Goal: Understand process/instructions: Learn how to perform a task or action

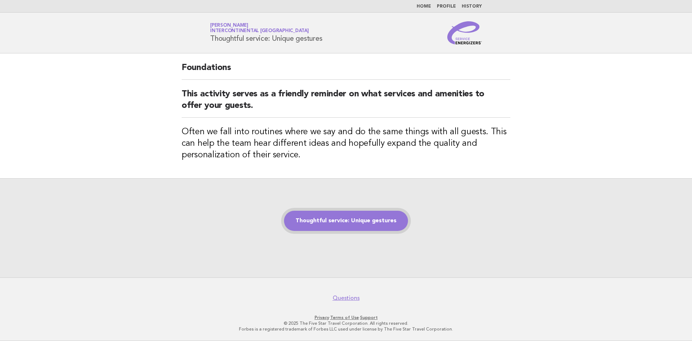
click at [367, 216] on link "Thoughtful service: Unique gestures" at bounding box center [346, 221] width 124 height 20
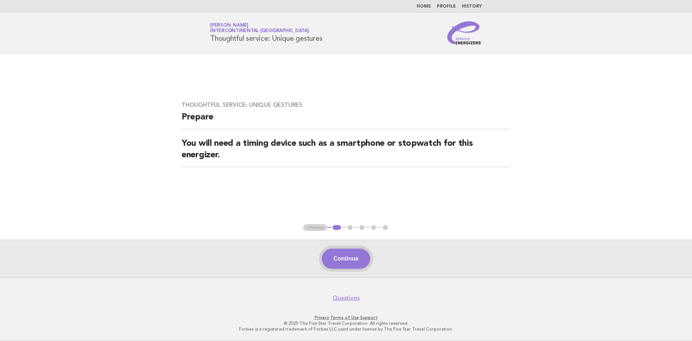
click at [356, 260] on button "Continue" at bounding box center [346, 258] width 48 height 20
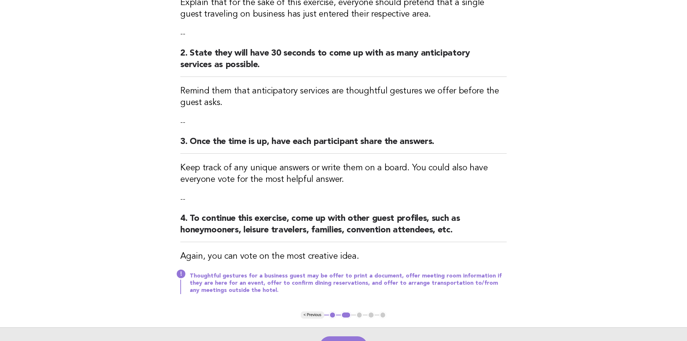
scroll to position [215, 0]
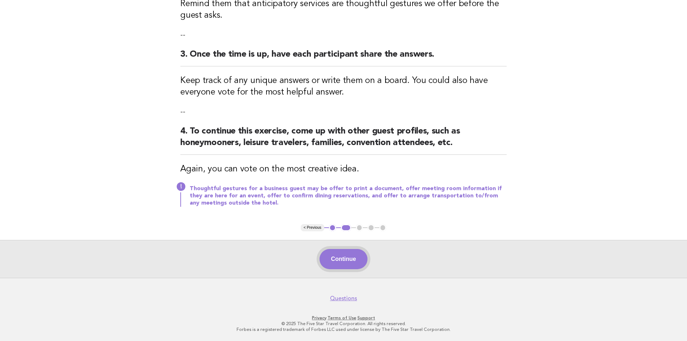
click at [345, 265] on button "Continue" at bounding box center [343, 259] width 48 height 20
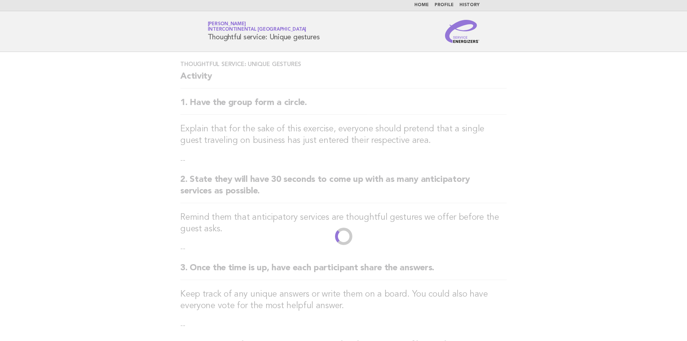
scroll to position [0, 0]
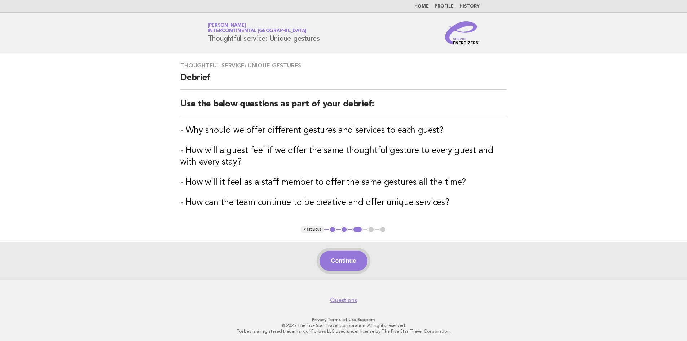
click at [350, 266] on button "Continue" at bounding box center [343, 261] width 48 height 20
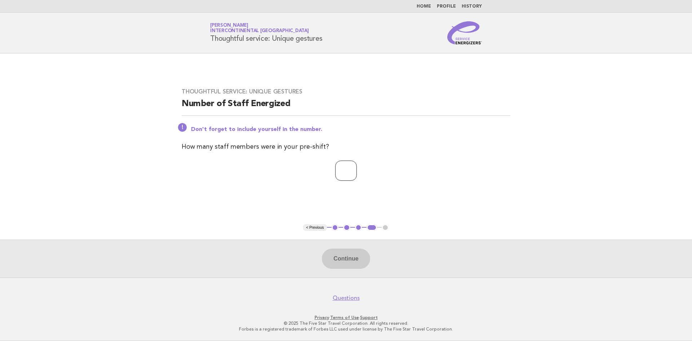
type input "*"
click at [357, 168] on input "*" at bounding box center [346, 170] width 22 height 20
click at [348, 259] on button "Continue" at bounding box center [346, 258] width 48 height 20
